Goal: Task Accomplishment & Management: Manage account settings

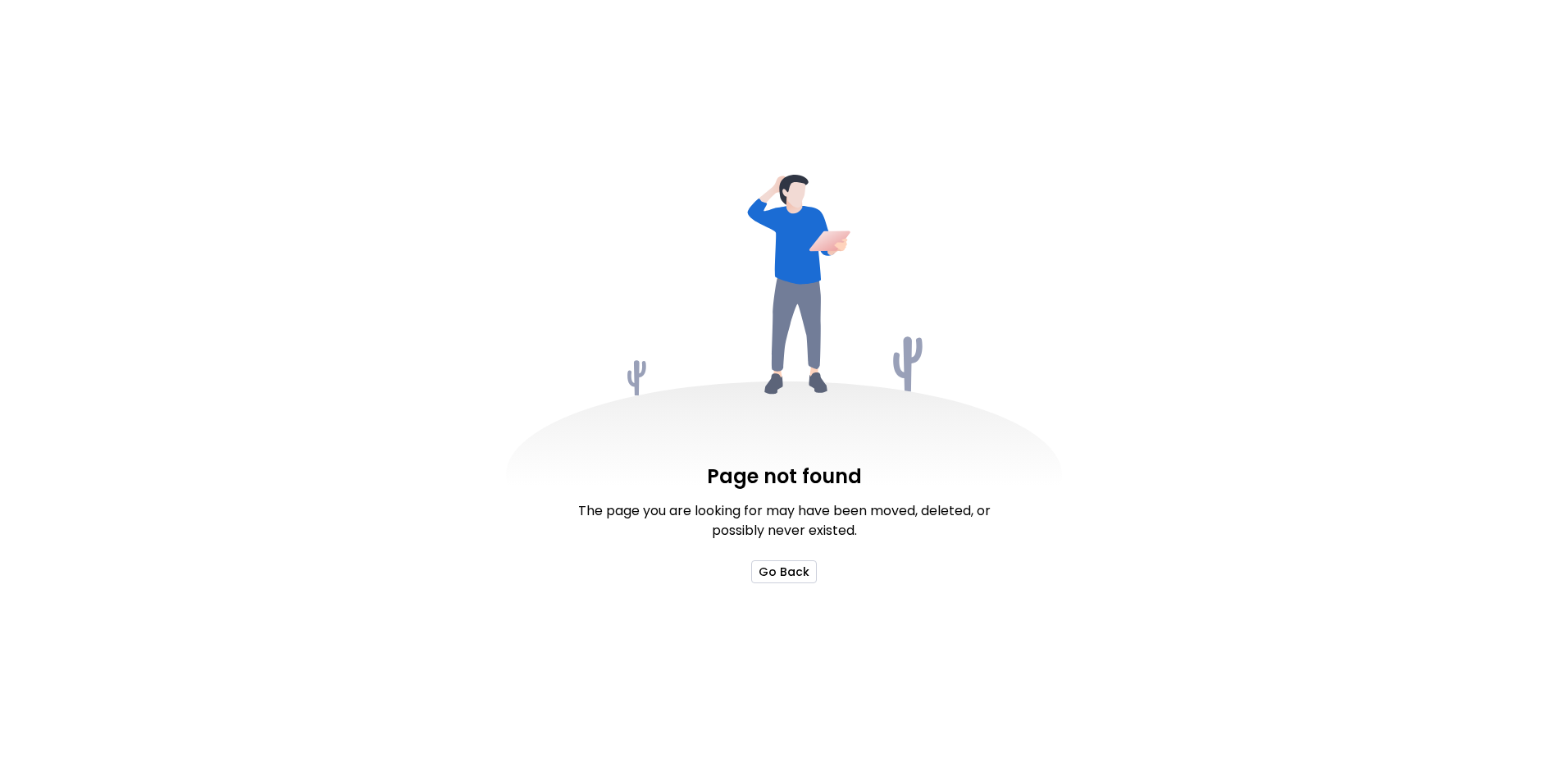
click at [792, 576] on button "Go Back" at bounding box center [784, 572] width 66 height 23
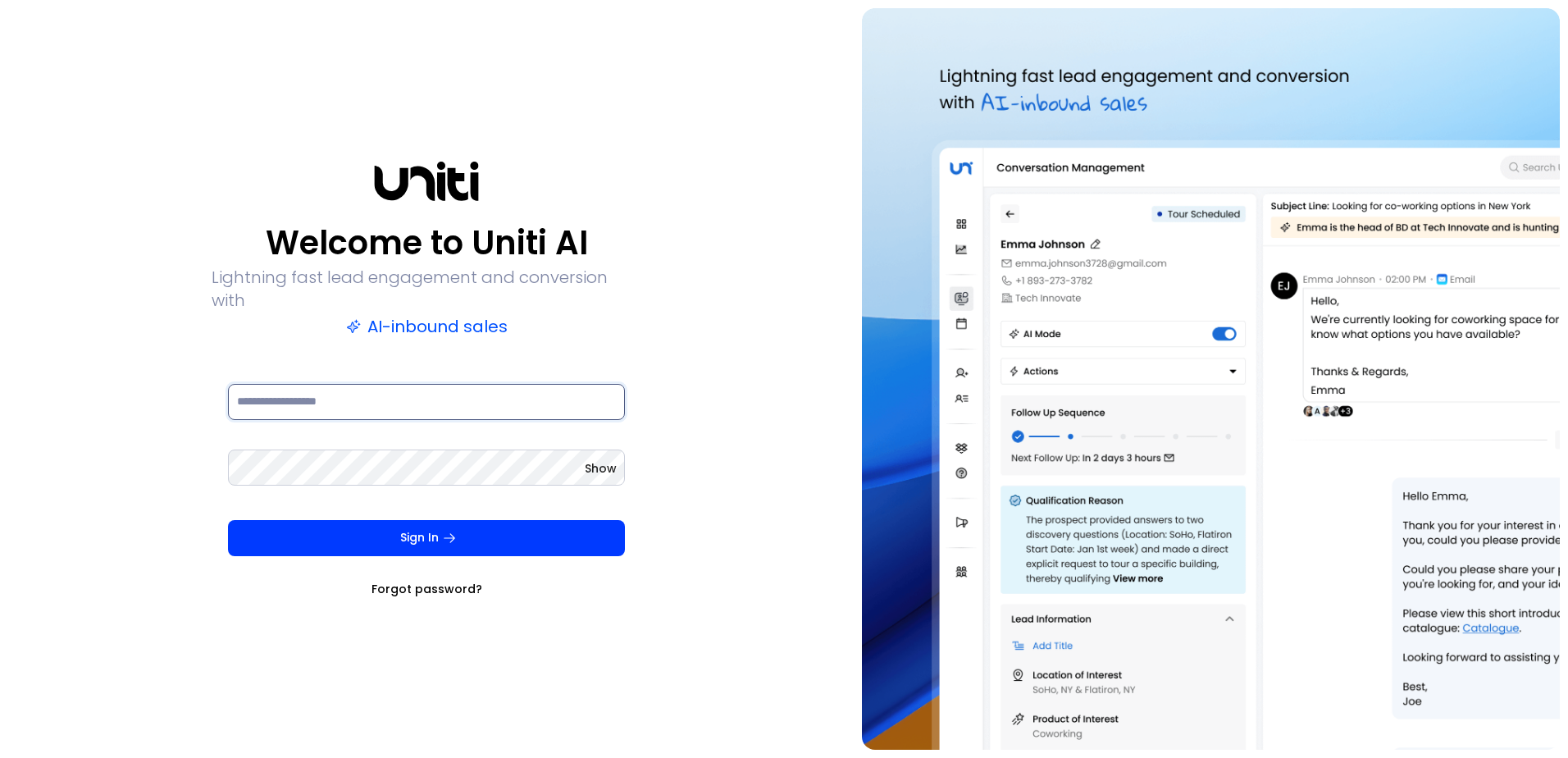
type input "**********"
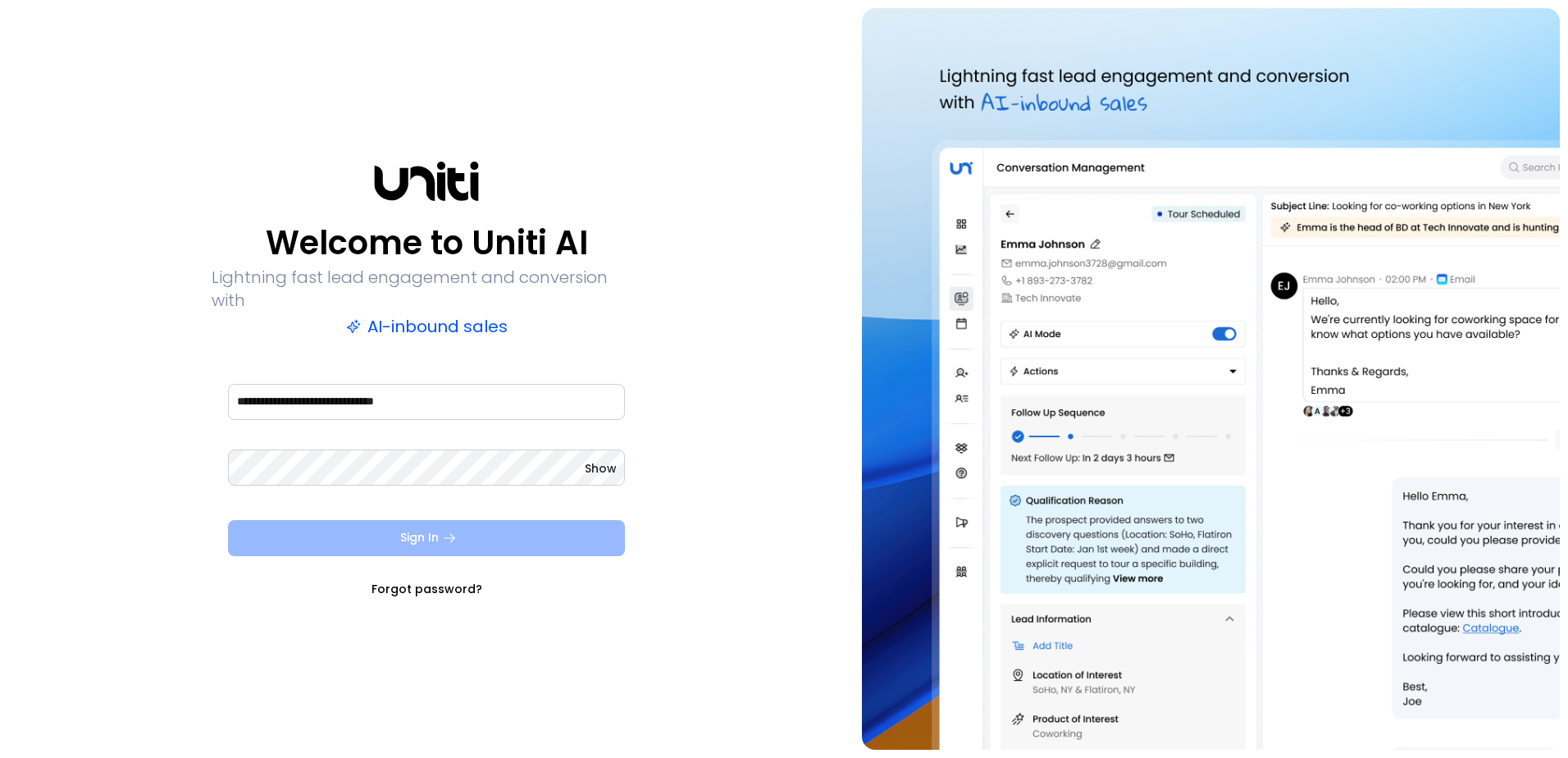
click at [431, 530] on button "Sign In" at bounding box center [427, 538] width 397 height 36
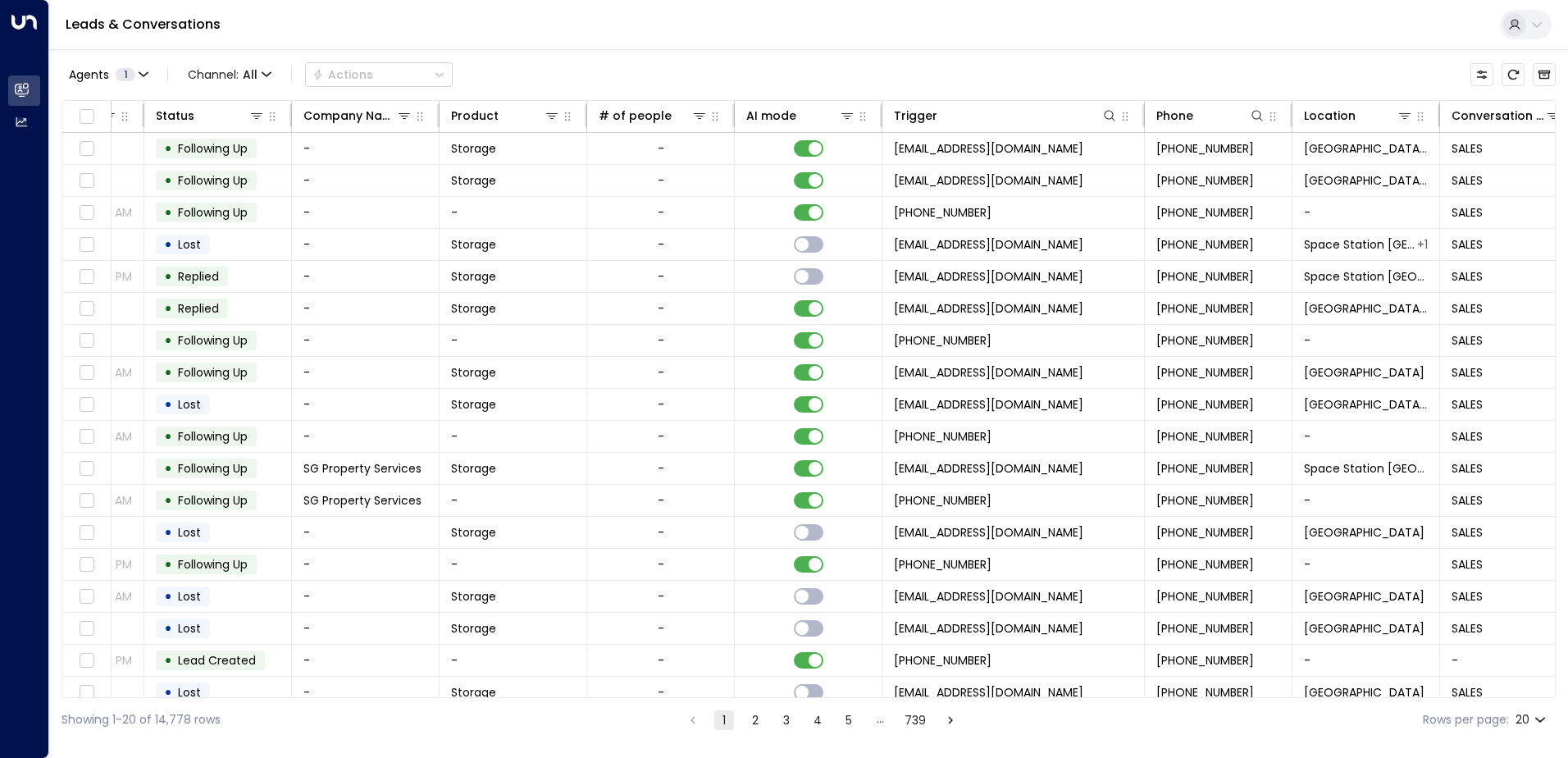
scroll to position [0, 449]
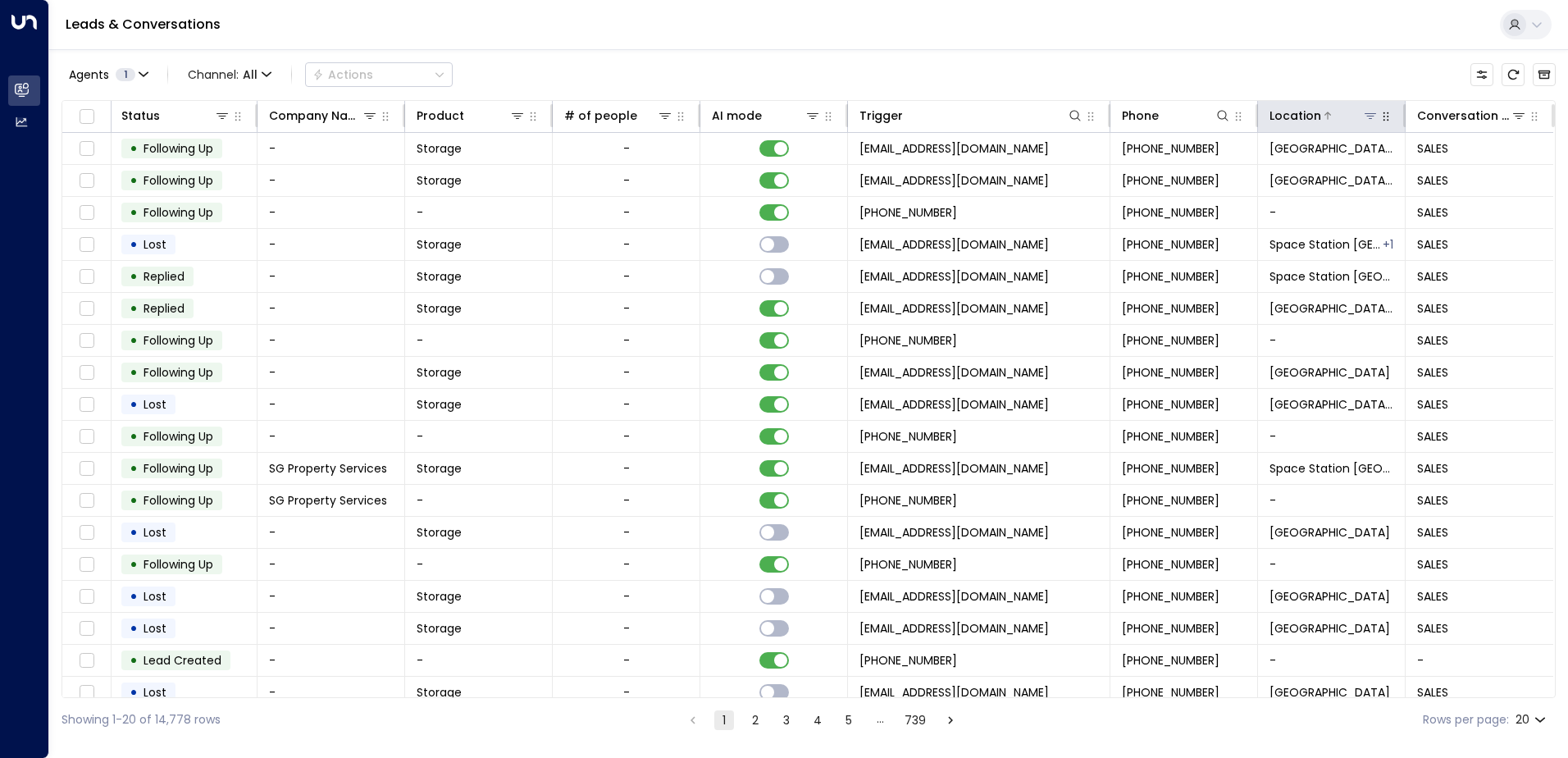
click at [1365, 113] on icon at bounding box center [1371, 116] width 13 height 13
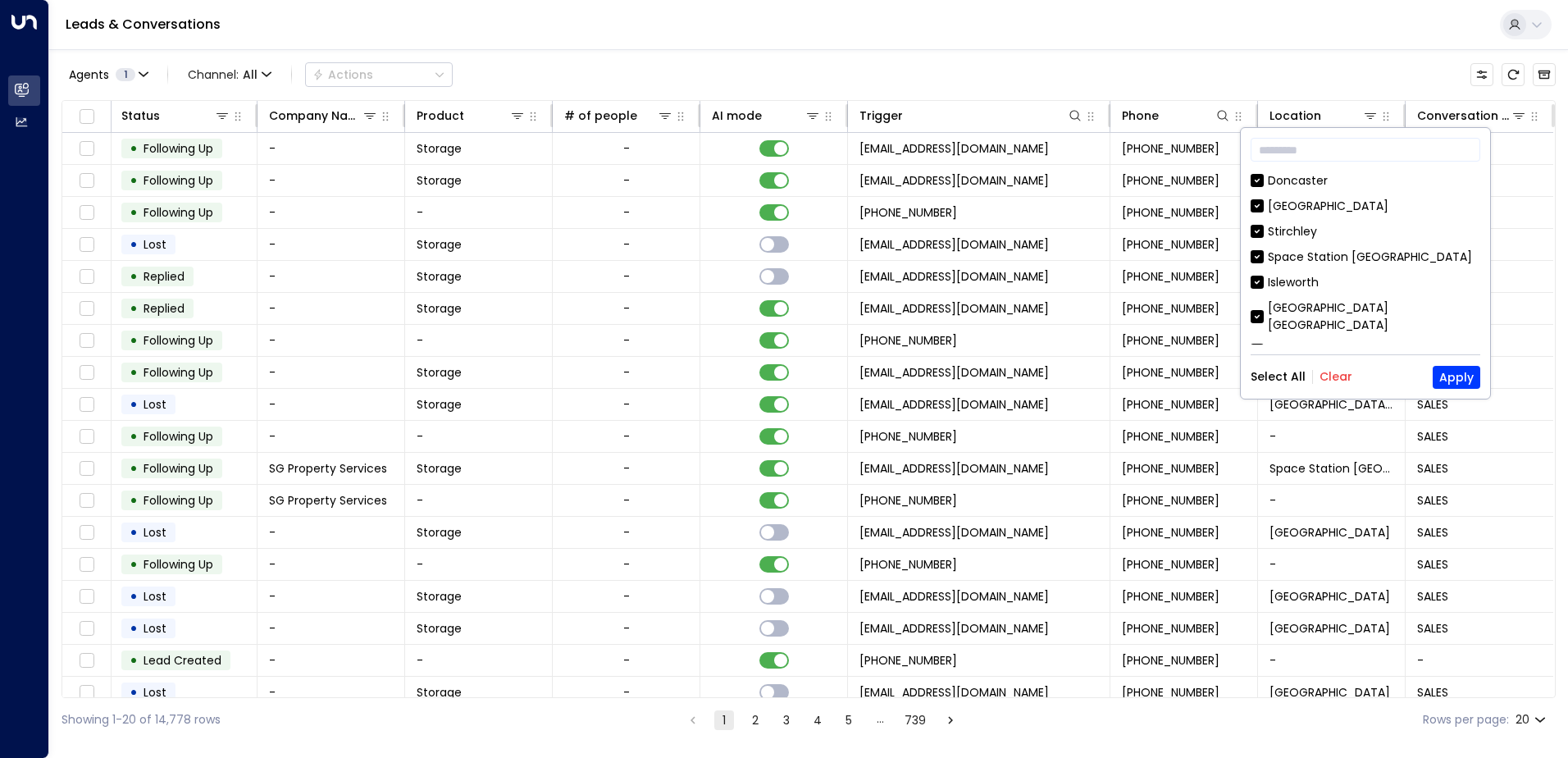
click at [1337, 378] on button "Clear" at bounding box center [1336, 376] width 33 height 13
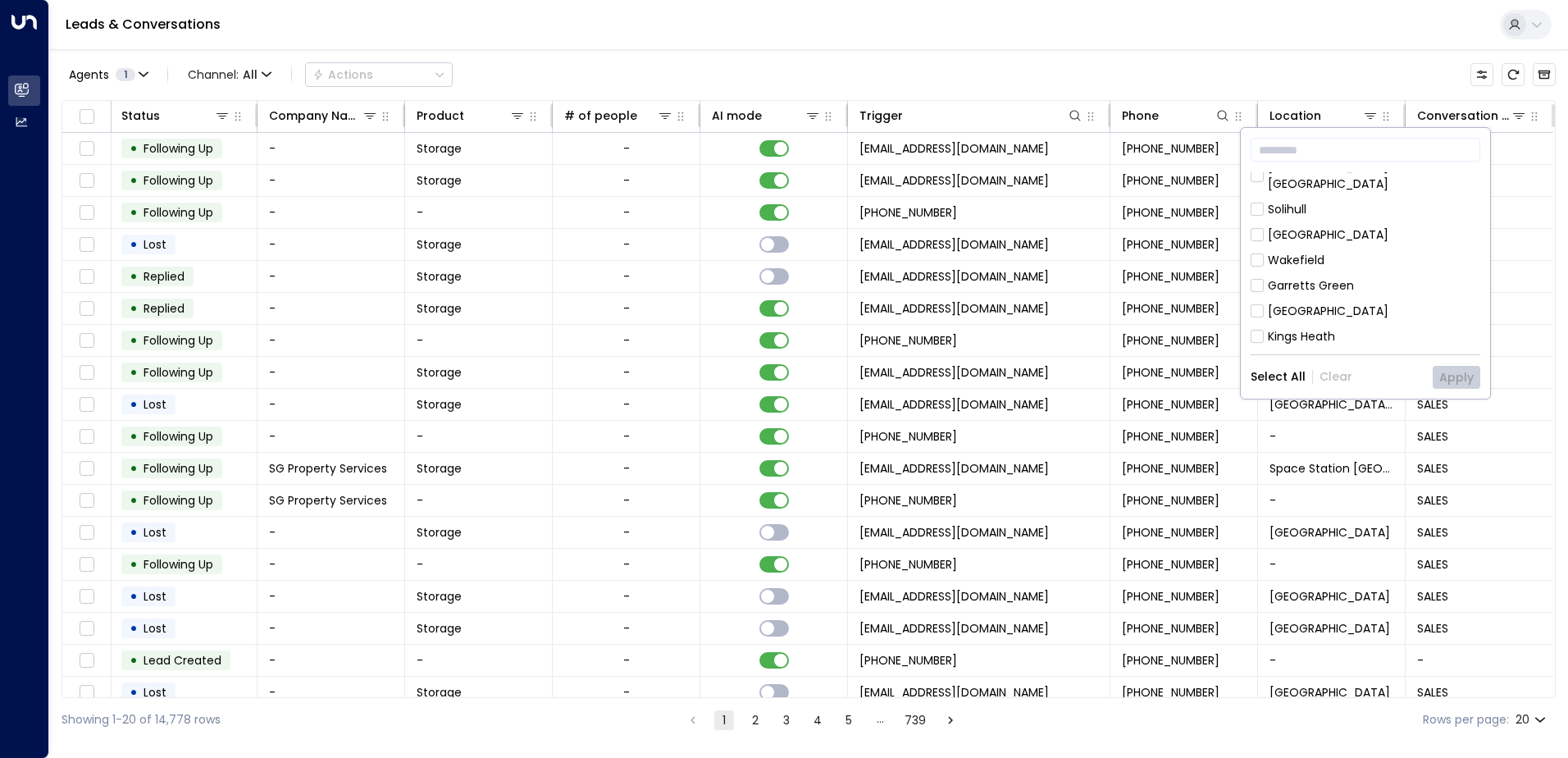
scroll to position [903, 0]
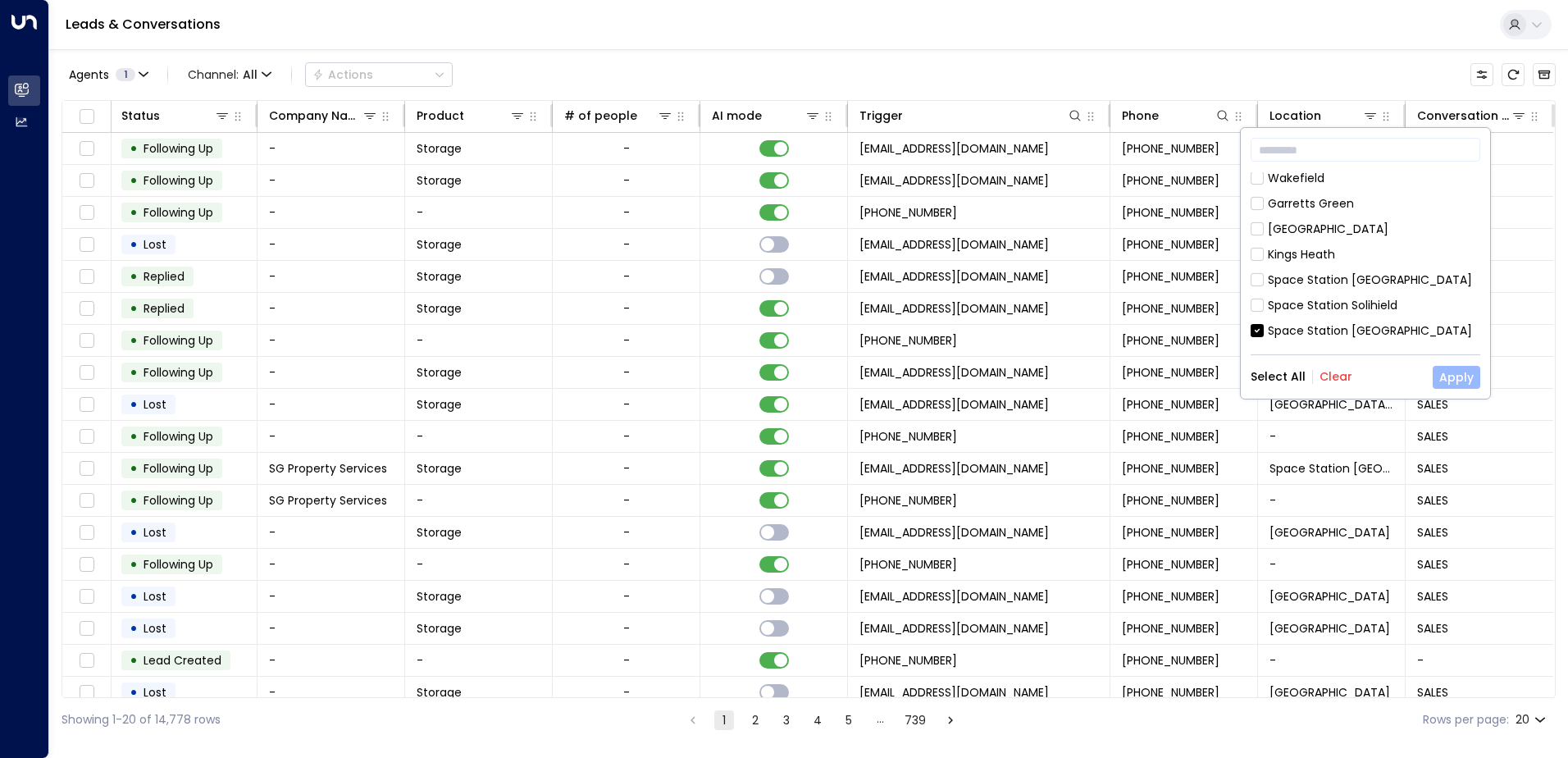
click at [1469, 375] on button "Apply" at bounding box center [1456, 377] width 48 height 23
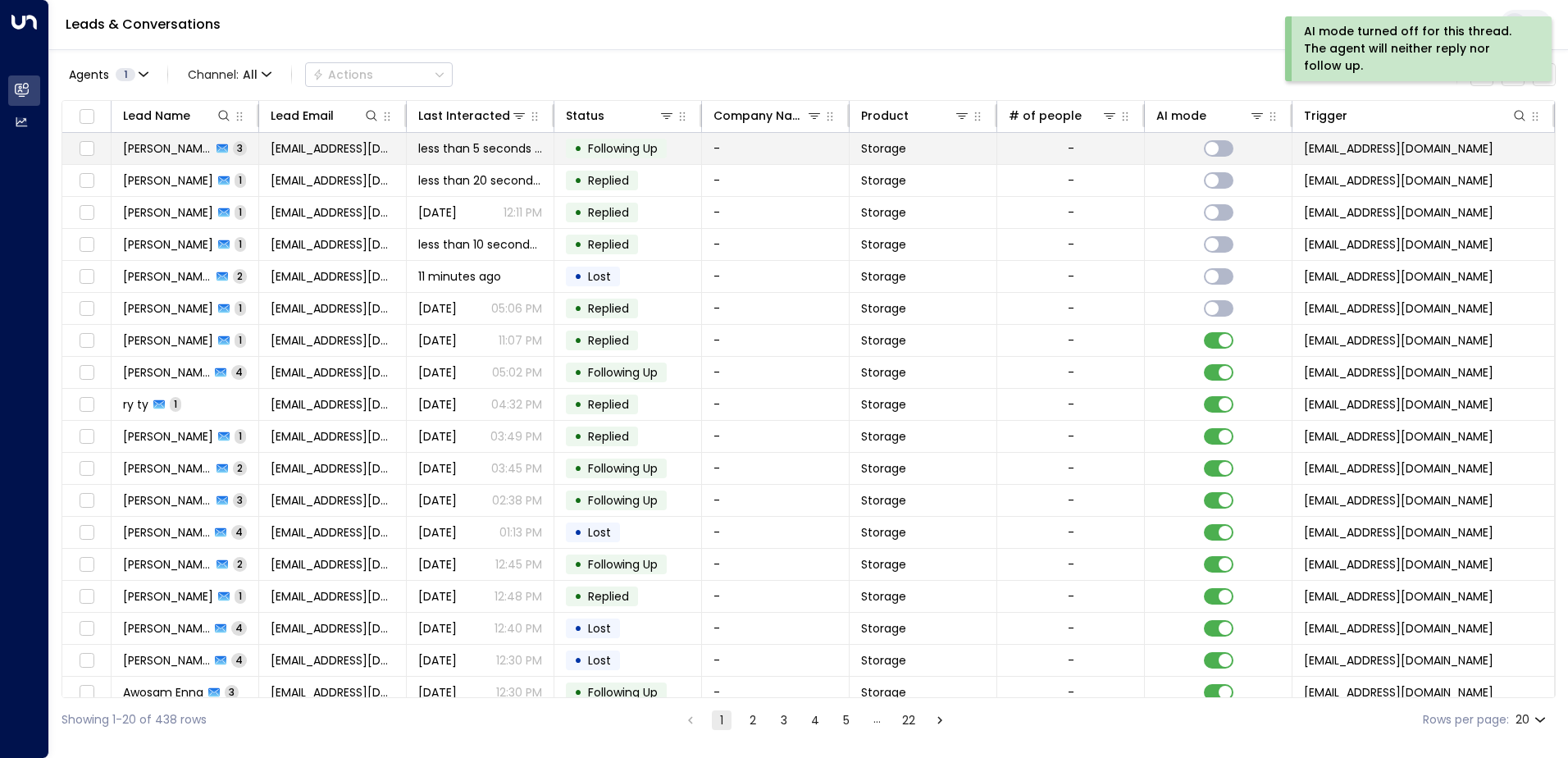
click at [196, 144] on span "Chloe Ahmed" at bounding box center [167, 148] width 88 height 16
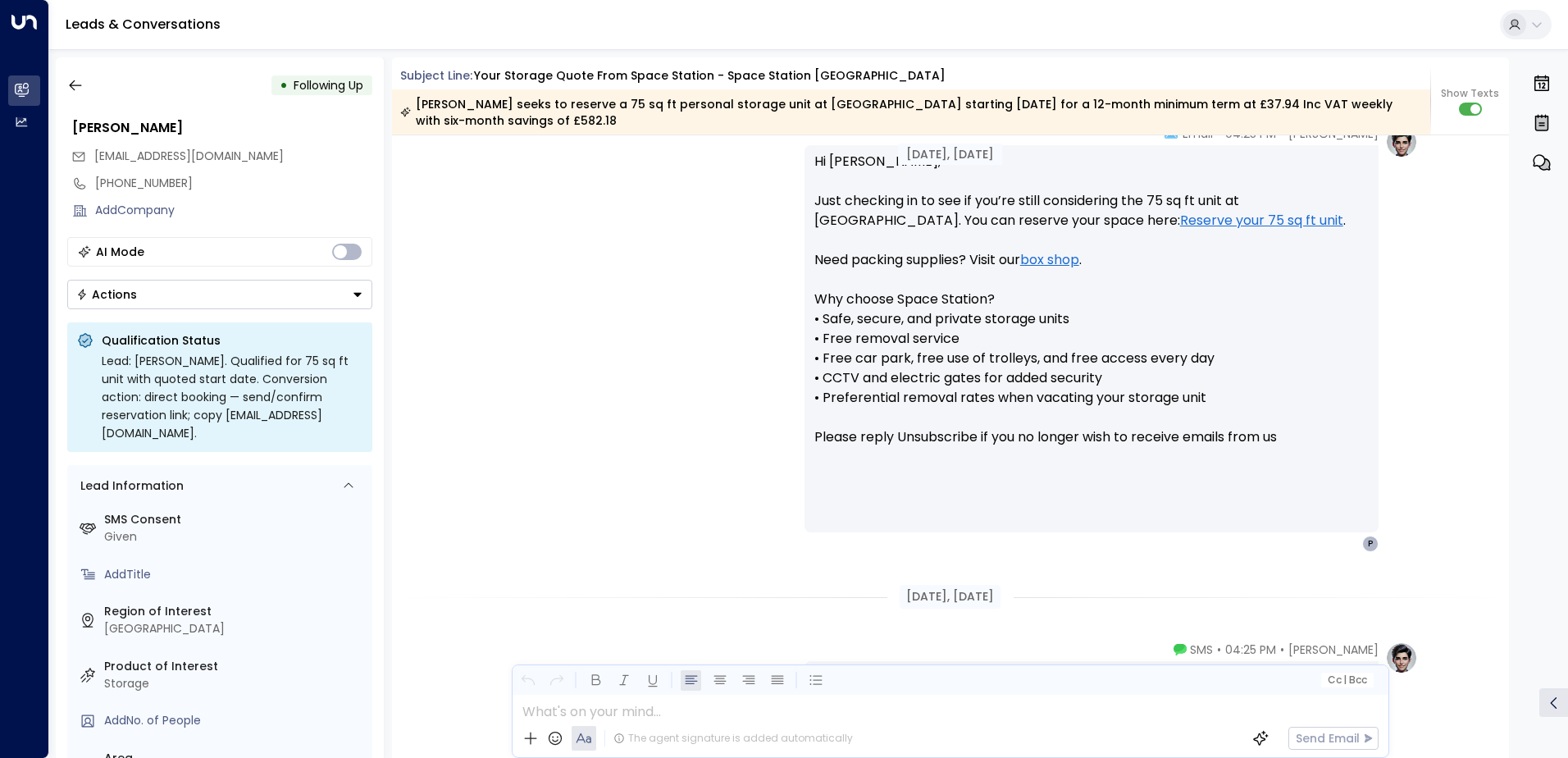
scroll to position [1216, 0]
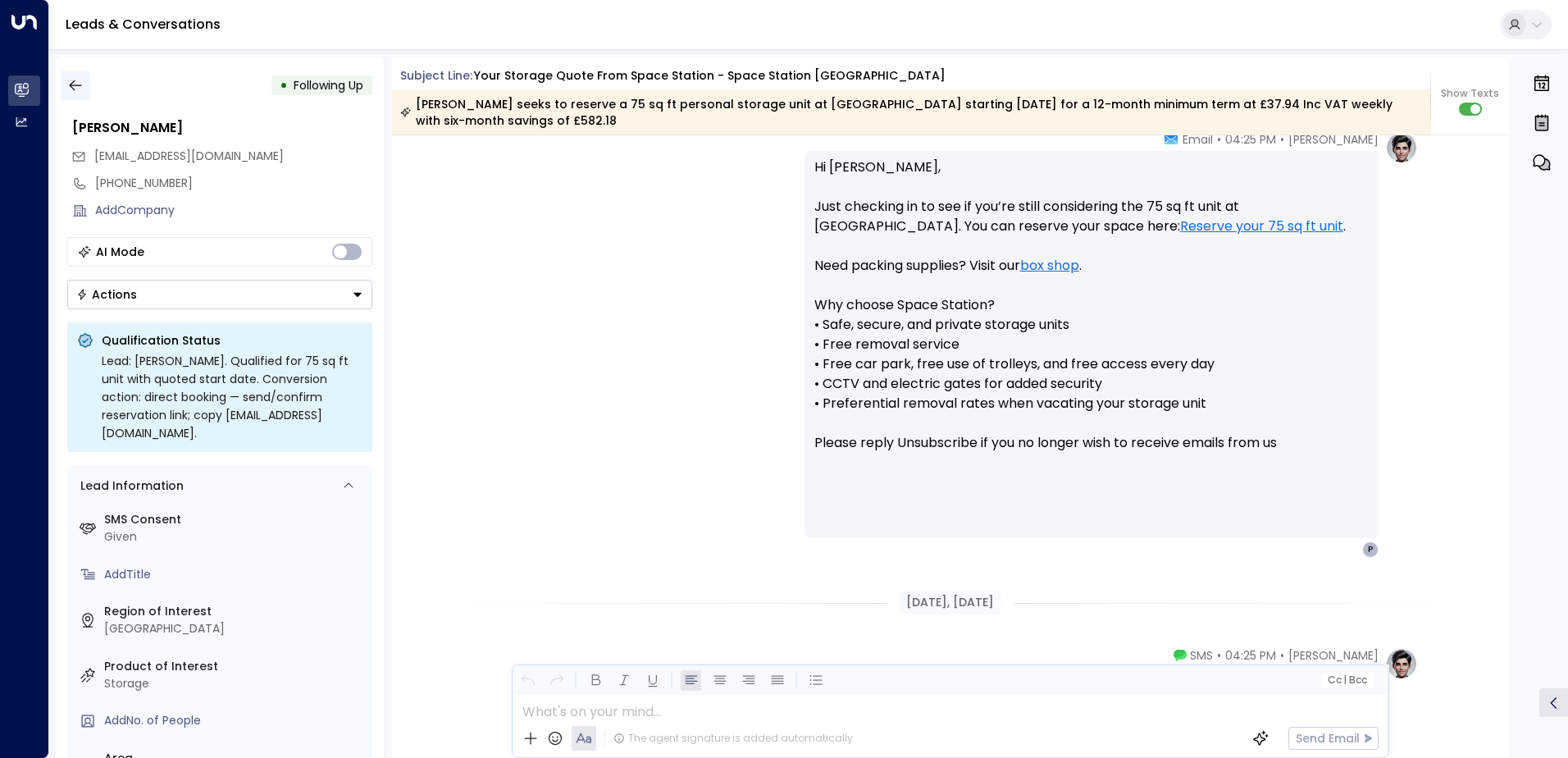
click at [77, 87] on icon "button" at bounding box center [75, 85] width 16 height 16
